Goal: Task Accomplishment & Management: Manage account settings

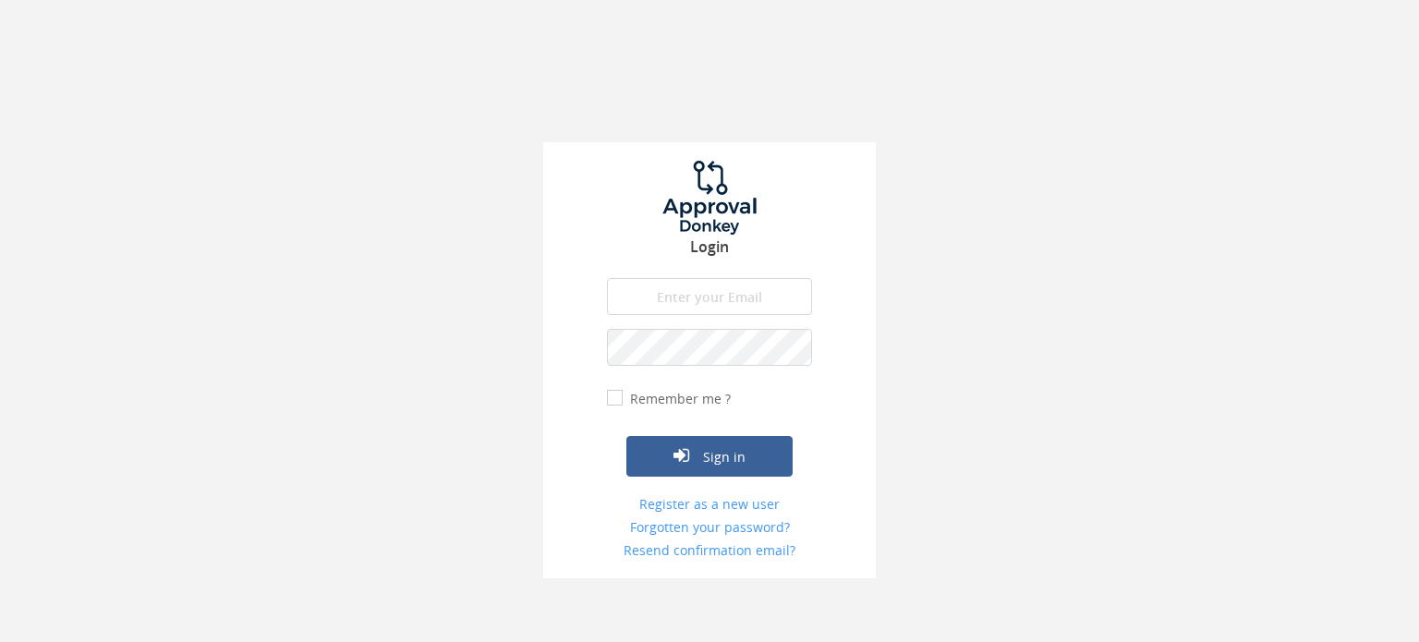
click at [676, 284] on input "email" at bounding box center [709, 296] width 205 height 37
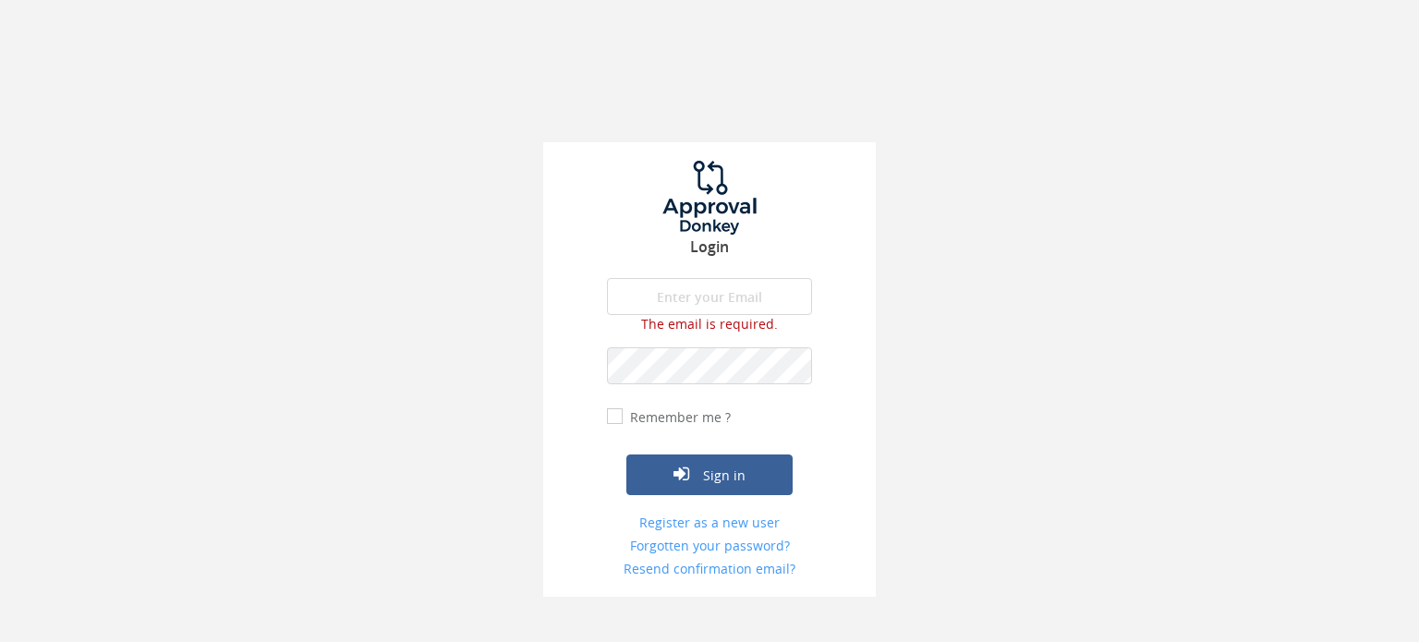
type input "[PERSON_NAME][EMAIL_ADDRESS][DOMAIN_NAME]"
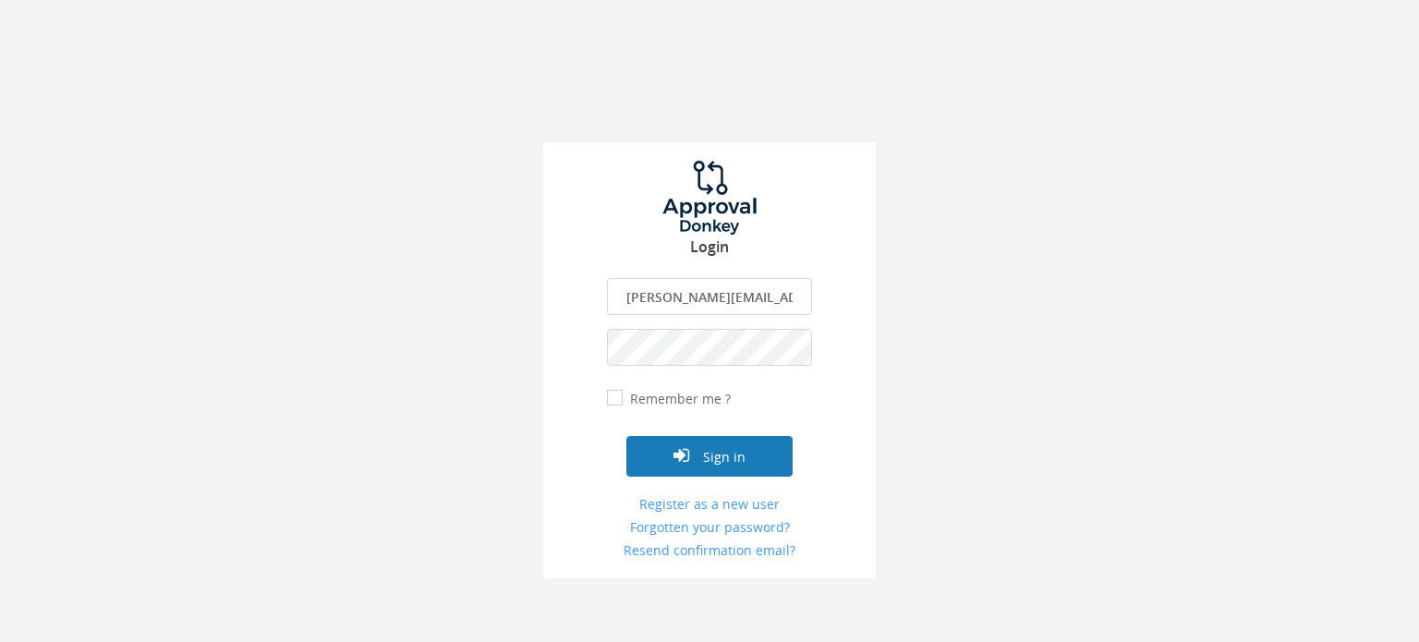
click at [724, 454] on button "Sign in" at bounding box center [709, 456] width 166 height 41
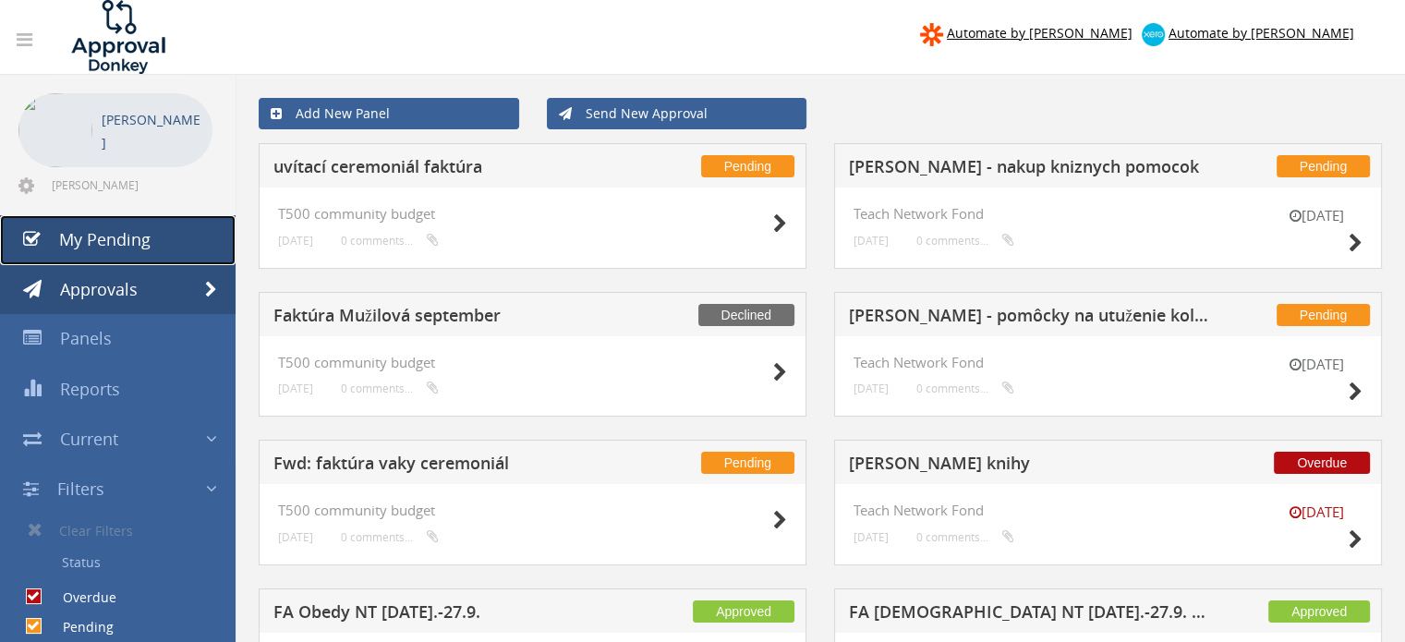
click at [94, 241] on span "My Pending" at bounding box center [104, 239] width 91 height 22
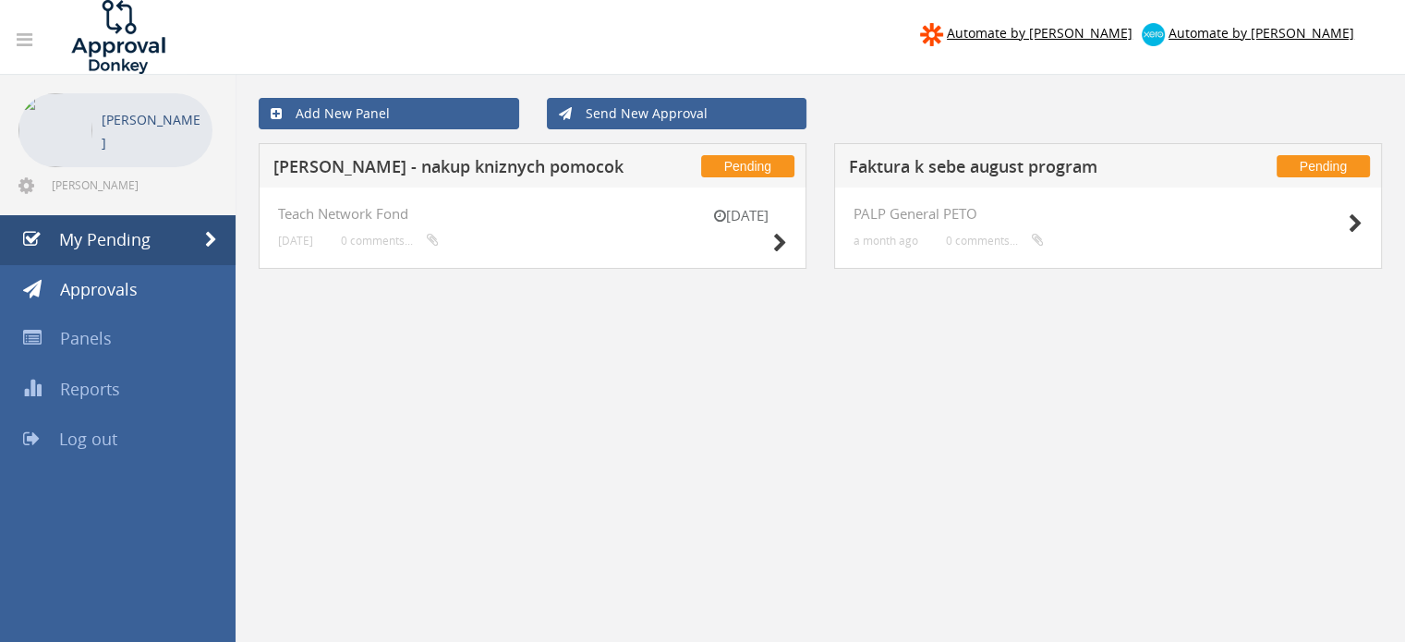
click at [794, 221] on div "[DATE] Teach Network Fond [DATE] 0 comments..." at bounding box center [533, 228] width 548 height 81
click at [783, 234] on icon at bounding box center [780, 243] width 14 height 19
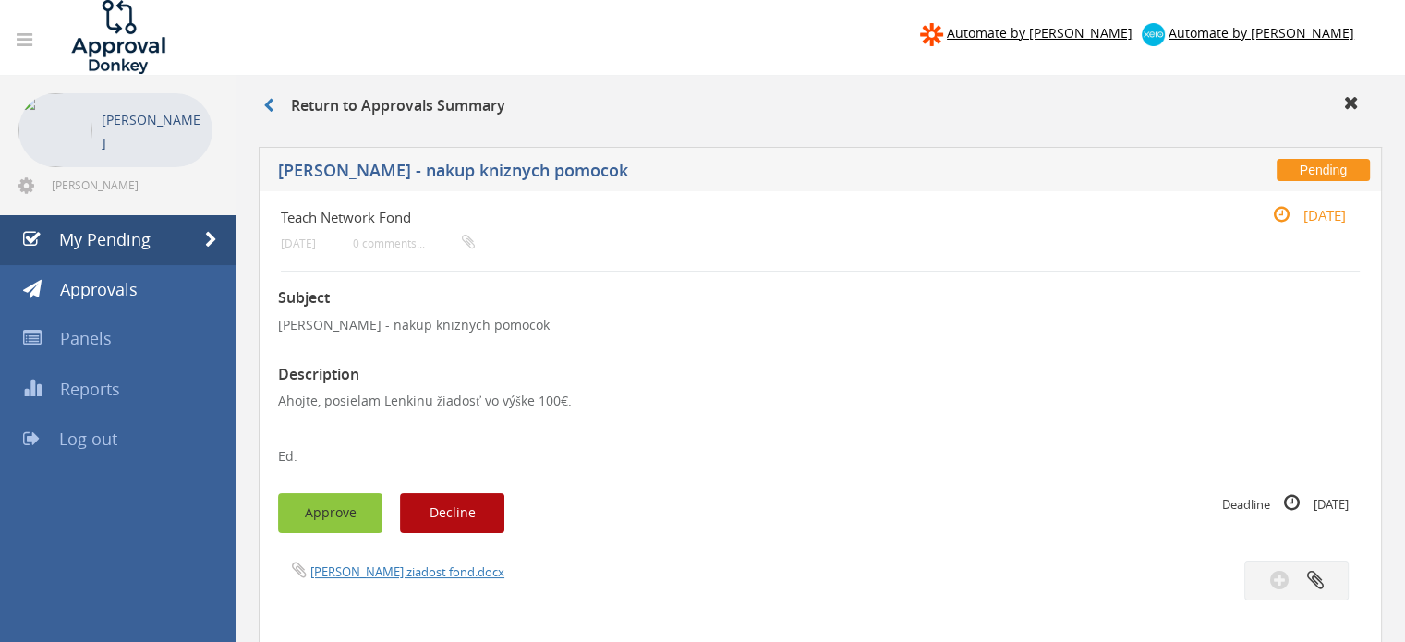
click at [321, 503] on button "Approve" at bounding box center [330, 513] width 104 height 40
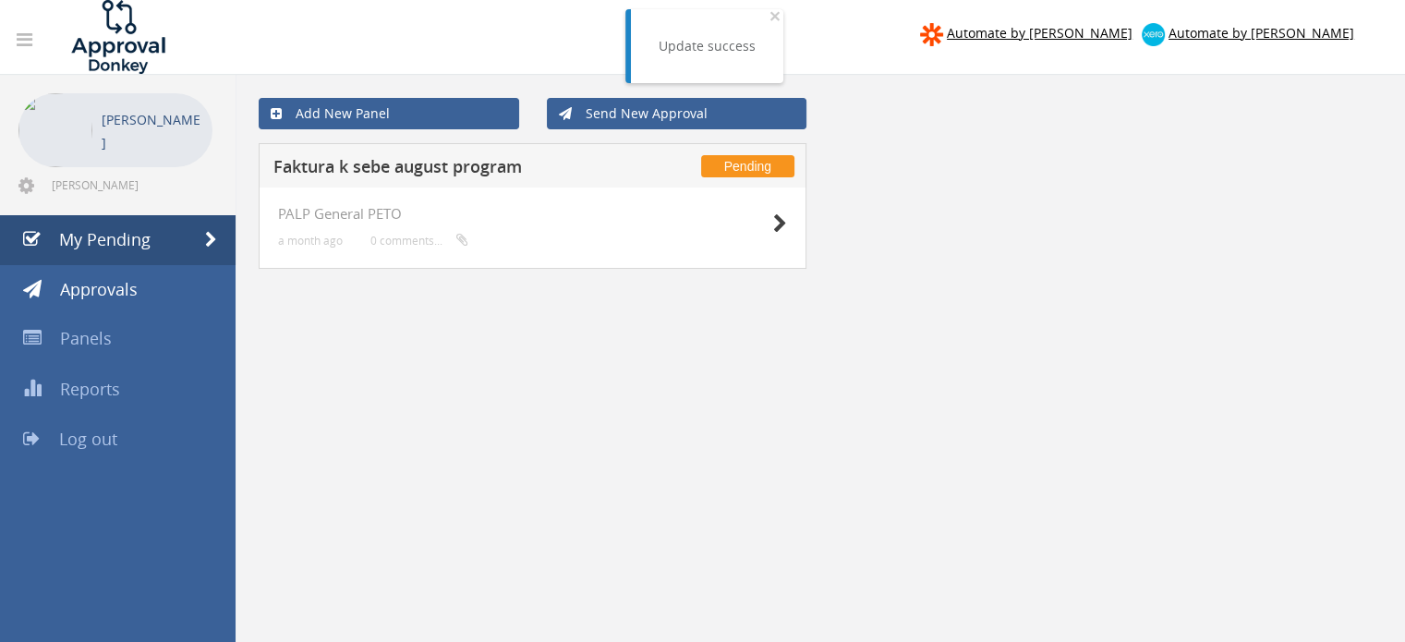
click at [794, 212] on div "PALP General PETO a month ago 0 comments..." at bounding box center [533, 228] width 548 height 81
click at [771, 221] on div at bounding box center [741, 222] width 92 height 33
click at [780, 219] on icon at bounding box center [780, 223] width 14 height 19
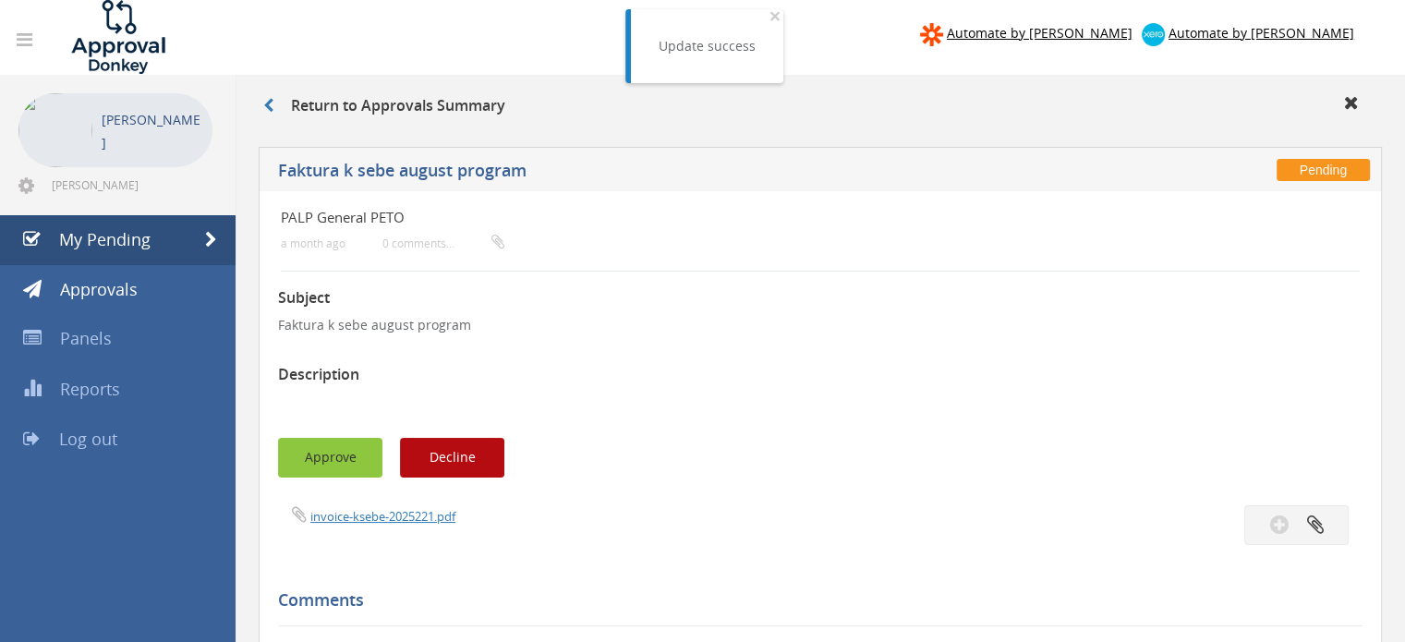
click at [306, 468] on button "Approve" at bounding box center [330, 458] width 104 height 40
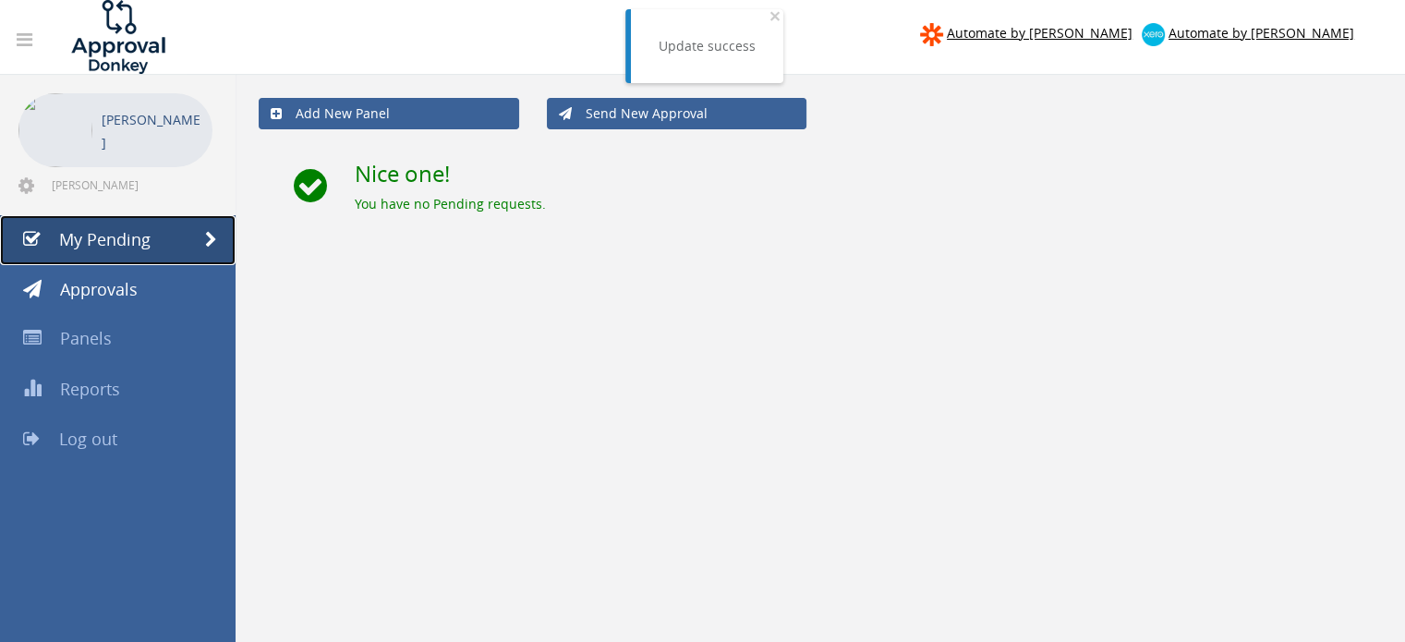
click at [117, 248] on span "My Pending" at bounding box center [104, 239] width 91 height 22
